Goal: Task Accomplishment & Management: Manage account settings

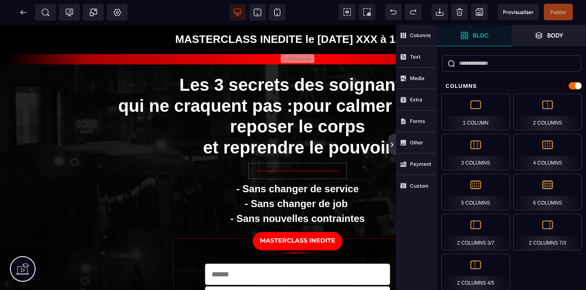
click at [392, 146] on icon at bounding box center [392, 145] width 2 height 4
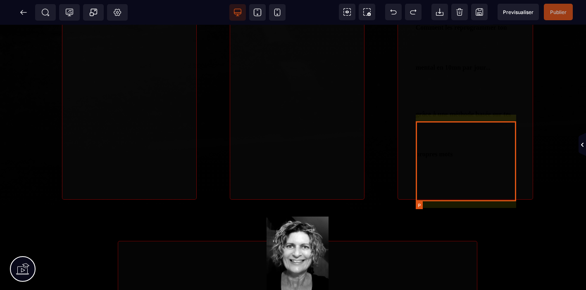
scroll to position [590, 0]
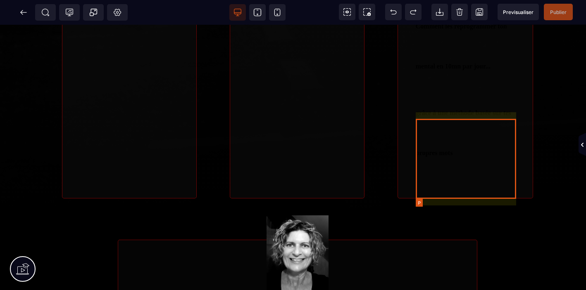
click at [478, 155] on p "grâce à une méthode basée sur tes propres mots" at bounding box center [465, 133] width 100 height 80
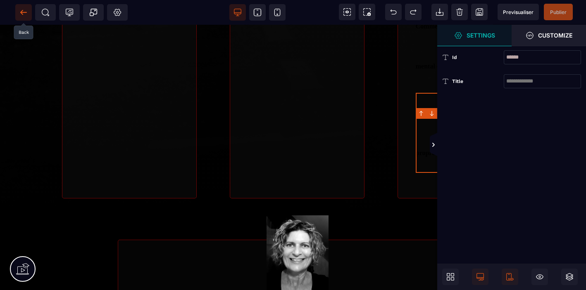
click at [21, 9] on icon at bounding box center [23, 12] width 8 height 8
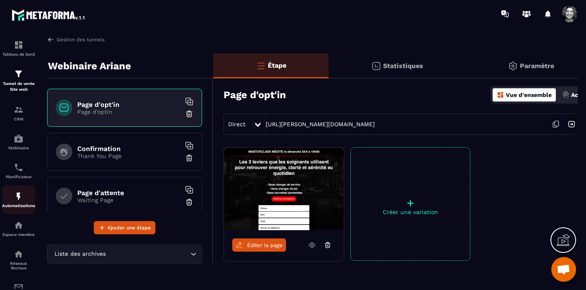
click at [21, 193] on link "Automatisations" at bounding box center [18, 199] width 33 height 29
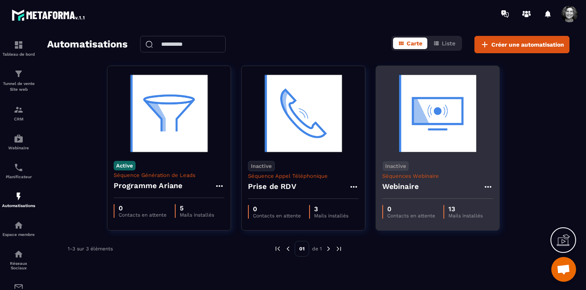
click at [445, 143] on img at bounding box center [437, 113] width 111 height 83
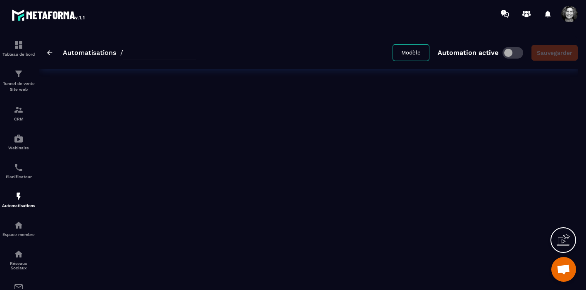
type input "*********"
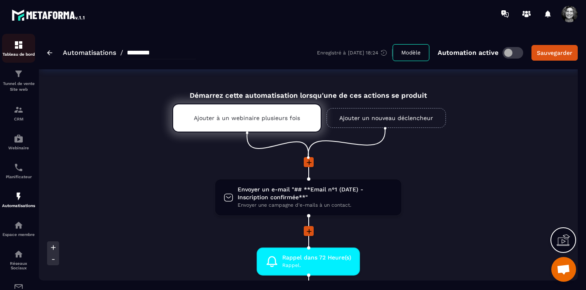
click at [14, 51] on div "Tableau de bord" at bounding box center [18, 48] width 33 height 17
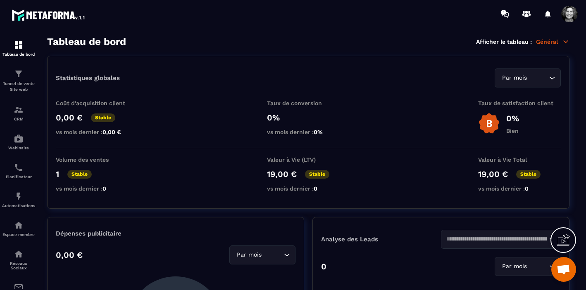
click at [572, 18] on span at bounding box center [569, 14] width 17 height 17
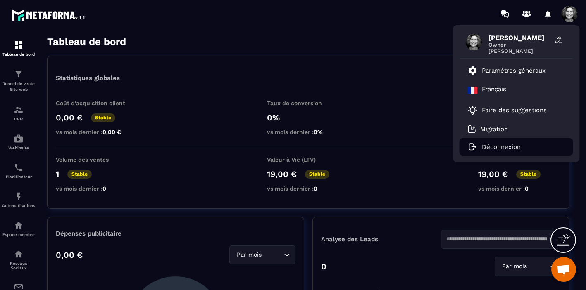
click at [500, 148] on p "Déconnexion" at bounding box center [501, 146] width 39 height 7
